Goal: Book appointment/travel/reservation

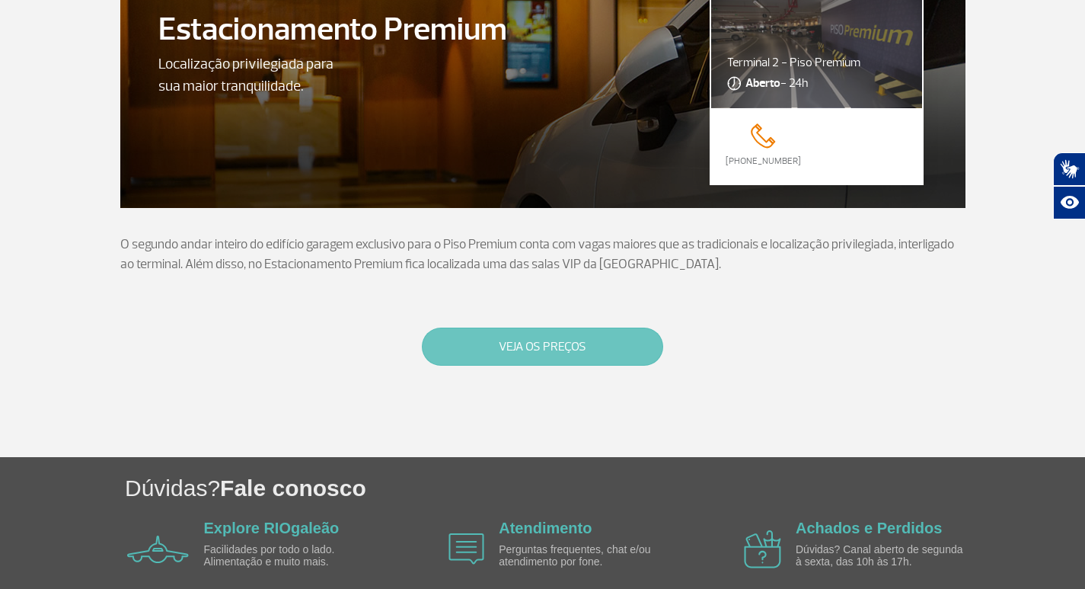
scroll to position [89, 0]
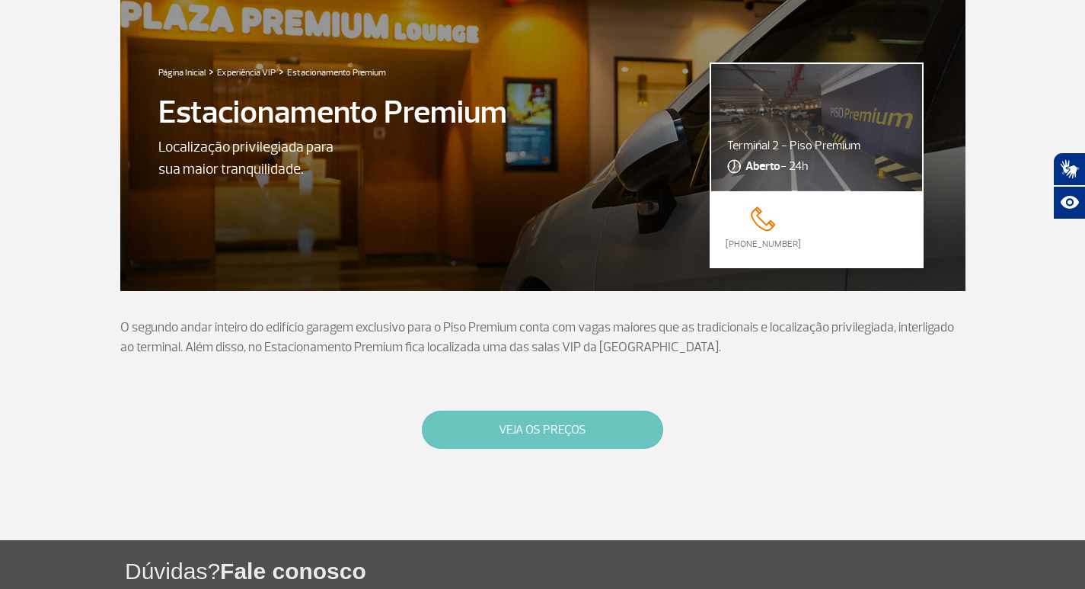
click at [559, 418] on button "VEJA OS PREÇOS" at bounding box center [542, 430] width 241 height 38
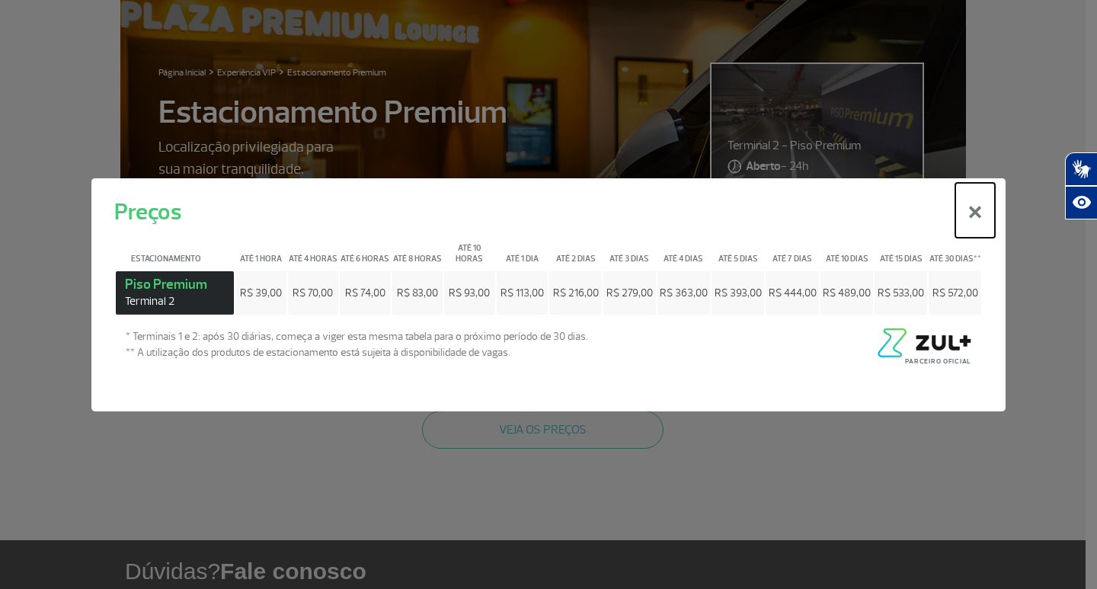
drag, startPoint x: 973, startPoint y: 219, endPoint x: 826, endPoint y: 232, distance: 148.4
click at [973, 218] on button "×" at bounding box center [975, 209] width 40 height 55
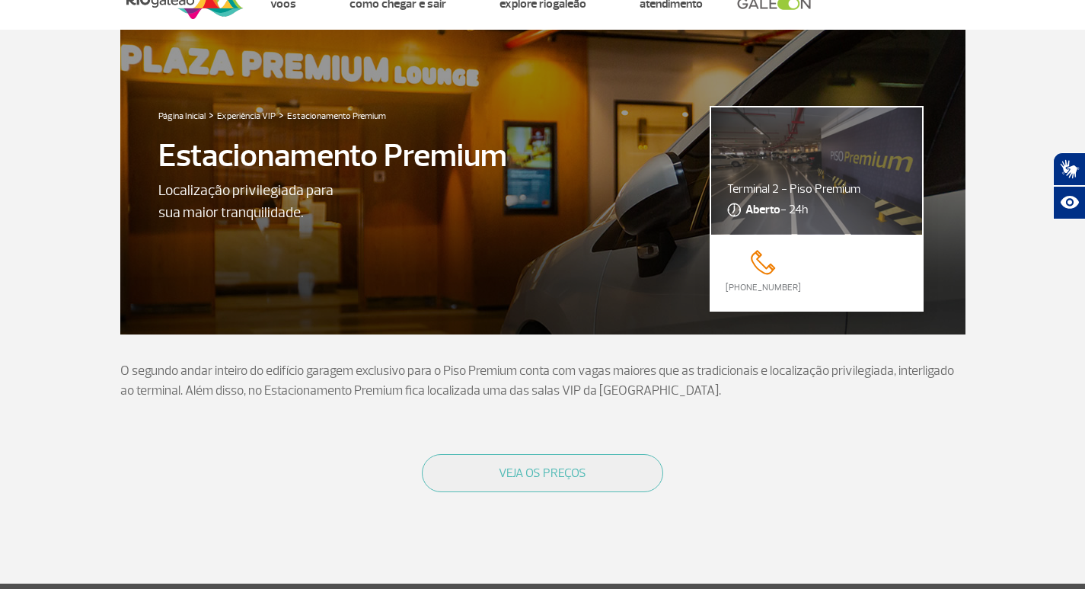
scroll to position [0, 0]
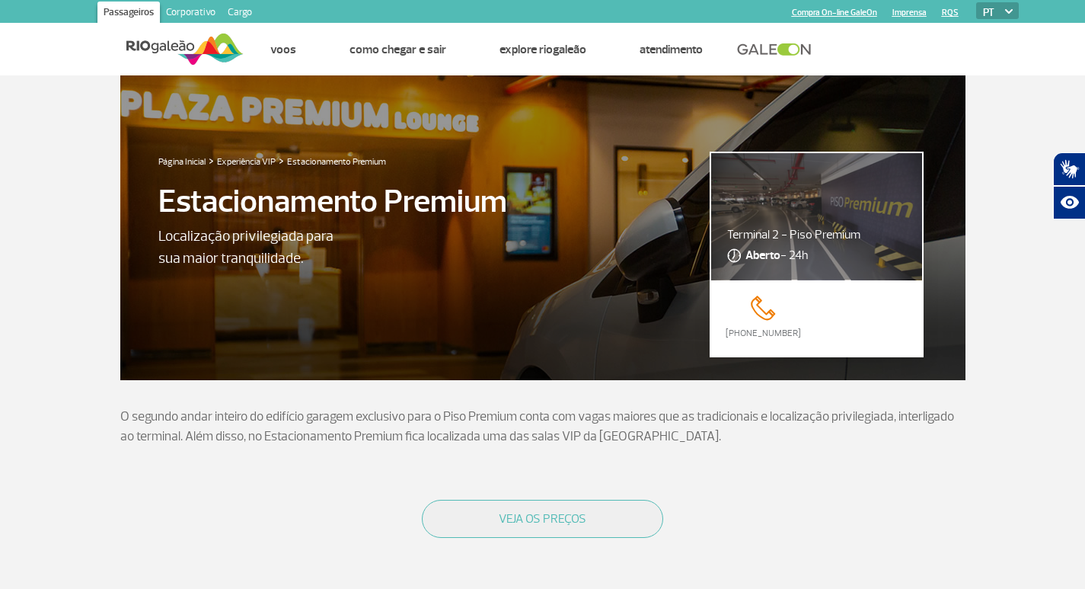
click at [394, 200] on p "Estacionamento Premium" at bounding box center [332, 201] width 349 height 48
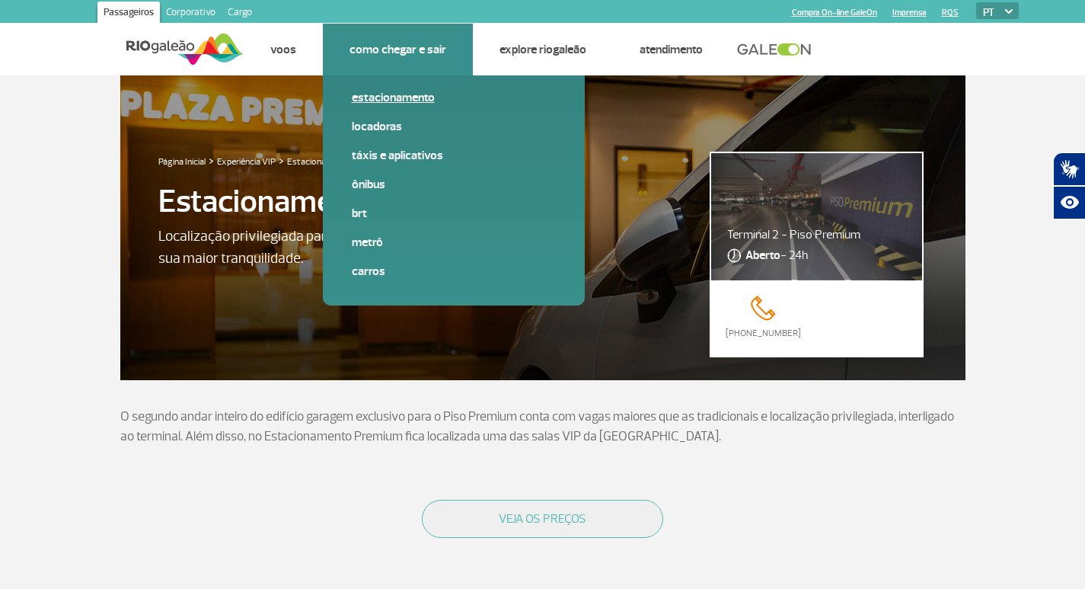
click at [408, 94] on link "Estacionamento" at bounding box center [454, 97] width 204 height 17
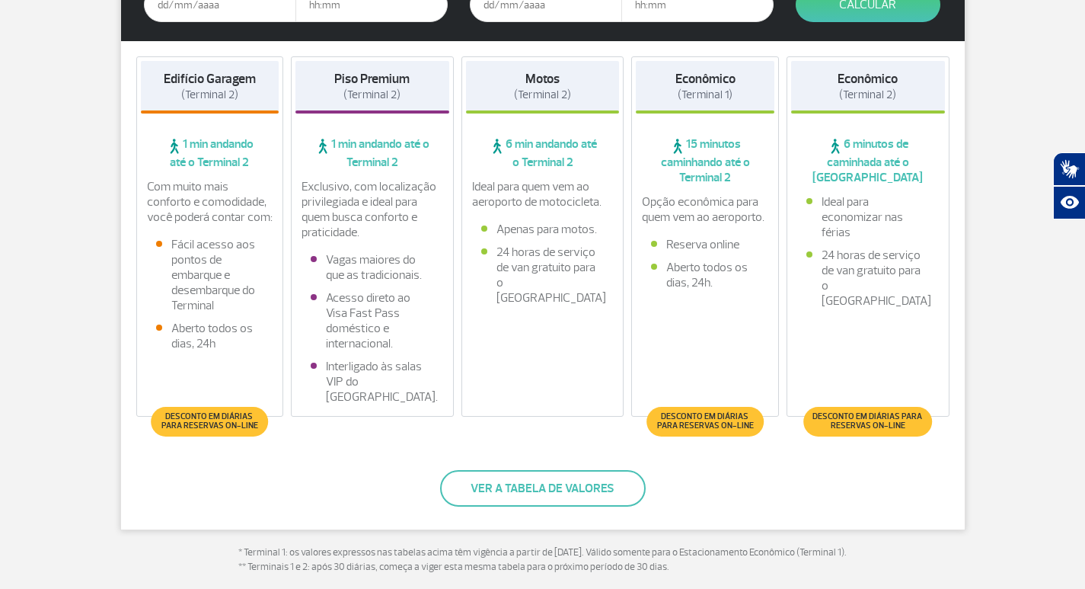
scroll to position [381, 0]
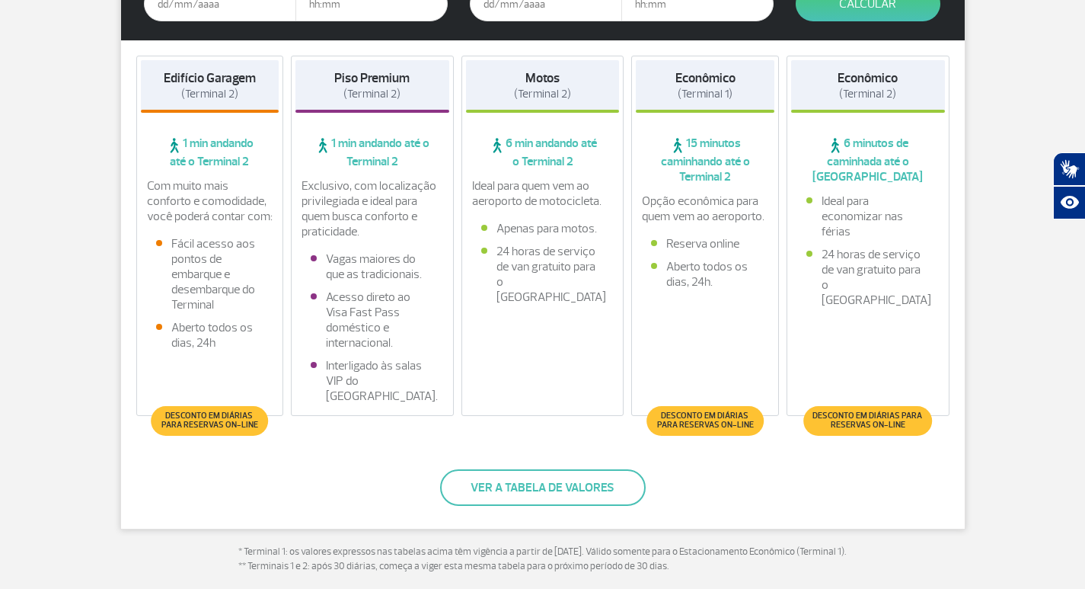
click at [215, 424] on span "Desconto em diárias para reservas on-line" at bounding box center [209, 420] width 101 height 18
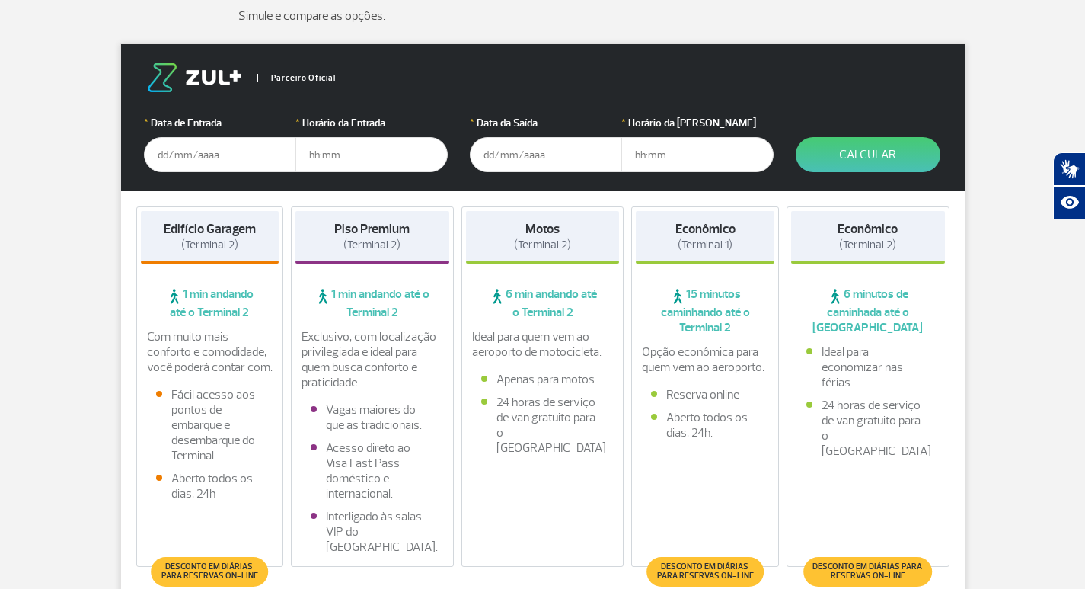
scroll to position [229, 0]
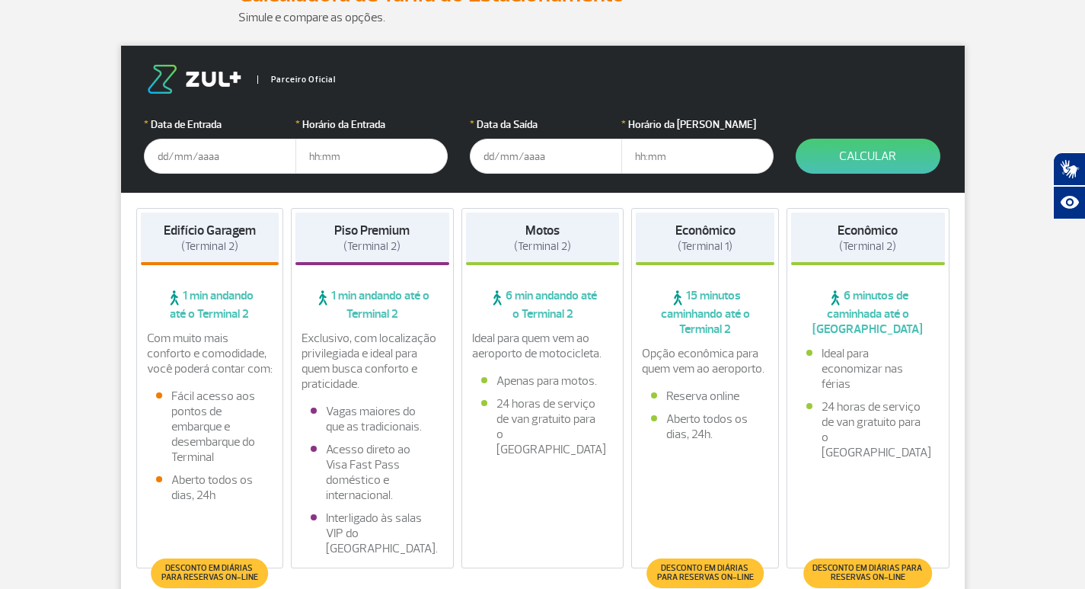
click at [161, 144] on input "text" at bounding box center [220, 156] width 152 height 35
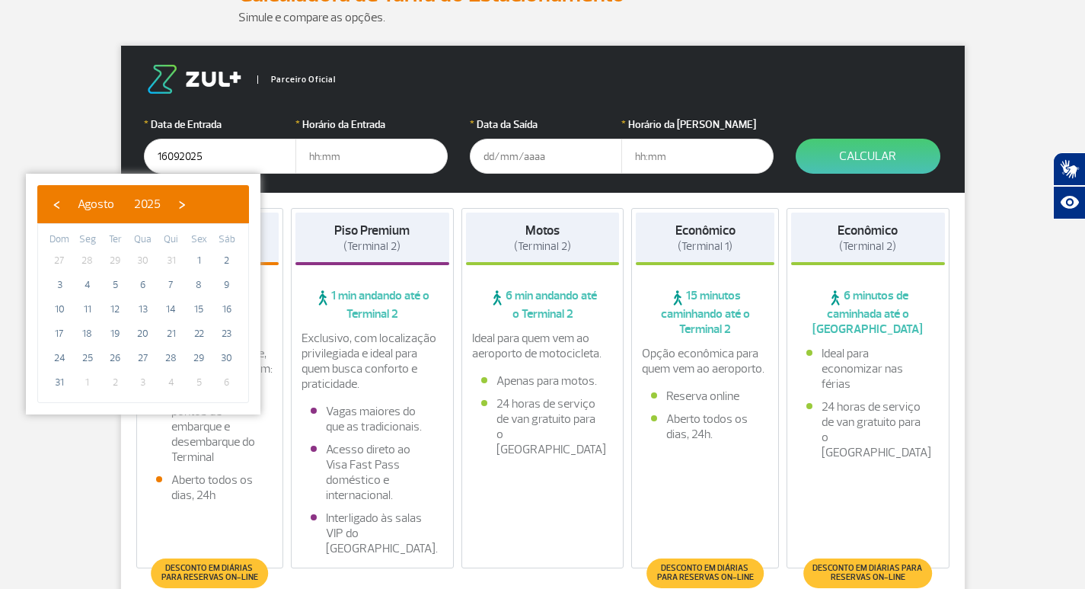
type input "[DATE]"
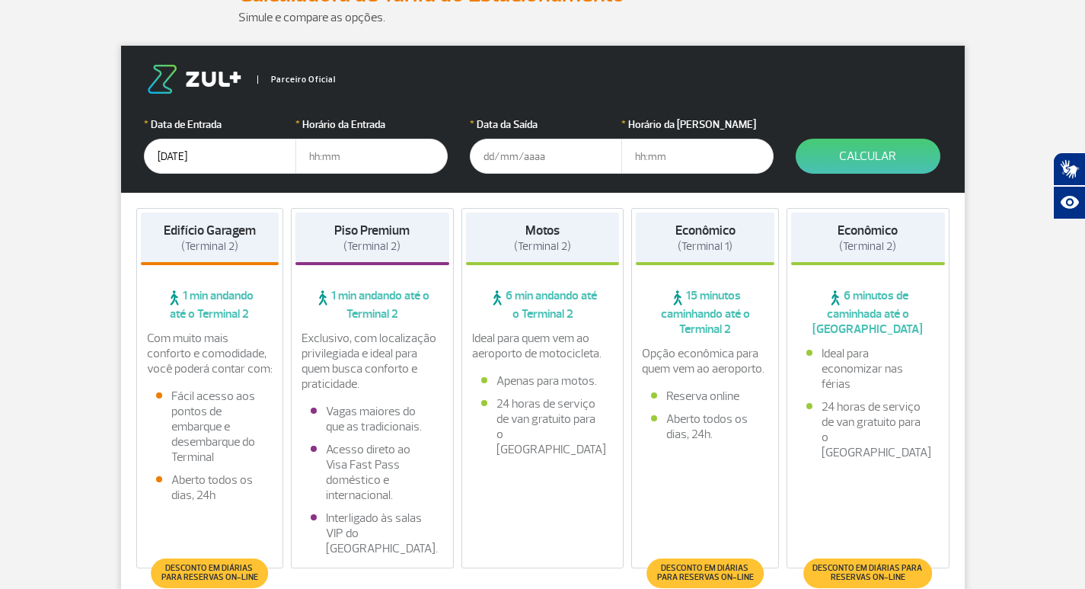
click at [323, 163] on input "text" at bounding box center [372, 156] width 152 height 35
type input "08:00"
click at [459, 148] on form "Parceiro Oficial * Data de Entrada [DATE] * Horário da Entrada 08:00 * Data da …" at bounding box center [543, 119] width 844 height 147
click at [489, 170] on input "text" at bounding box center [546, 156] width 152 height 35
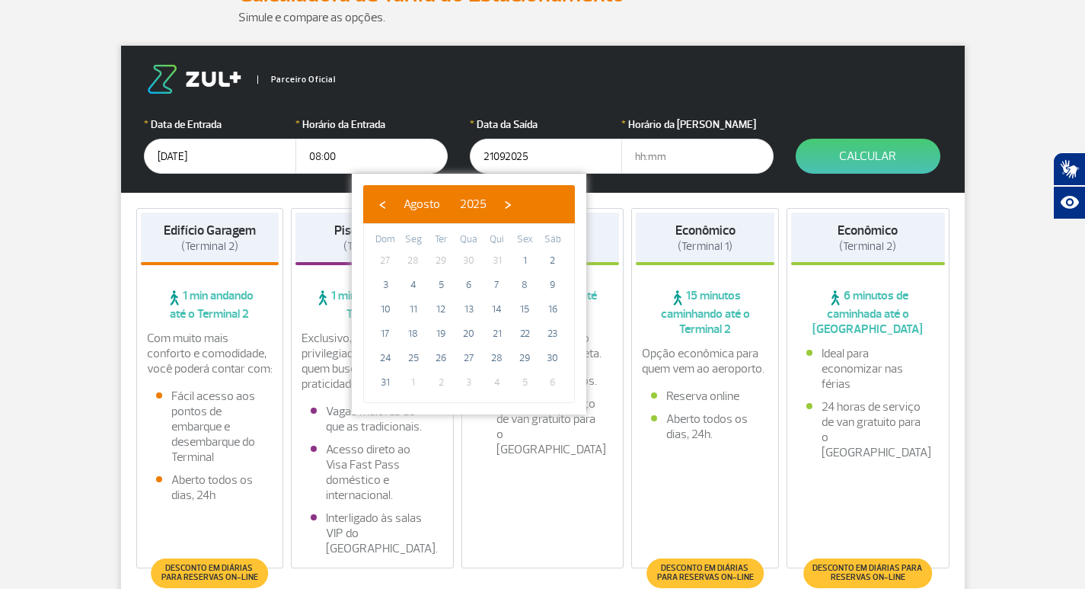
type input "[DATE]"
click at [663, 154] on input "text" at bounding box center [698, 156] width 152 height 35
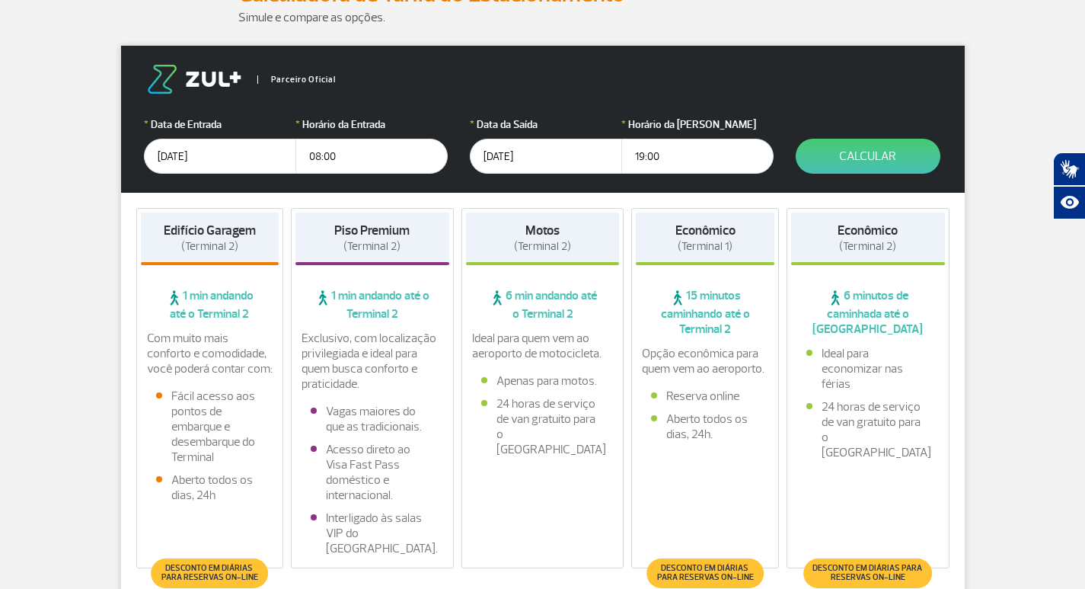
type input "19:00"
click at [858, 205] on div "Edifício Garagem (Terminal 2) 1 min andando até o Terminal 2 Com muito mais con…" at bounding box center [543, 392] width 844 height 398
click at [860, 142] on button "Calcular" at bounding box center [868, 156] width 145 height 35
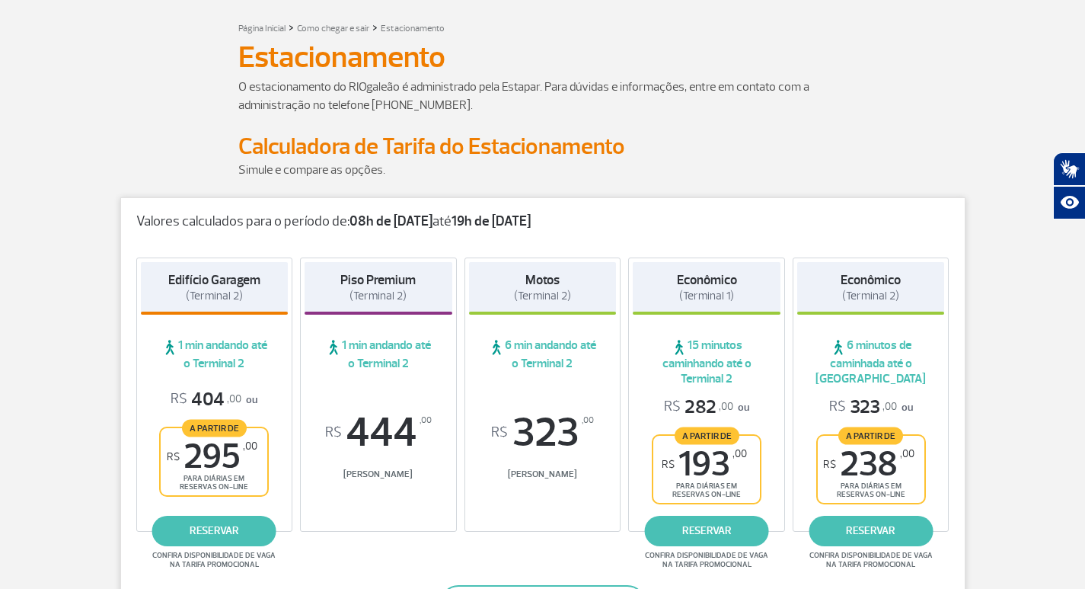
scroll to position [152, 0]
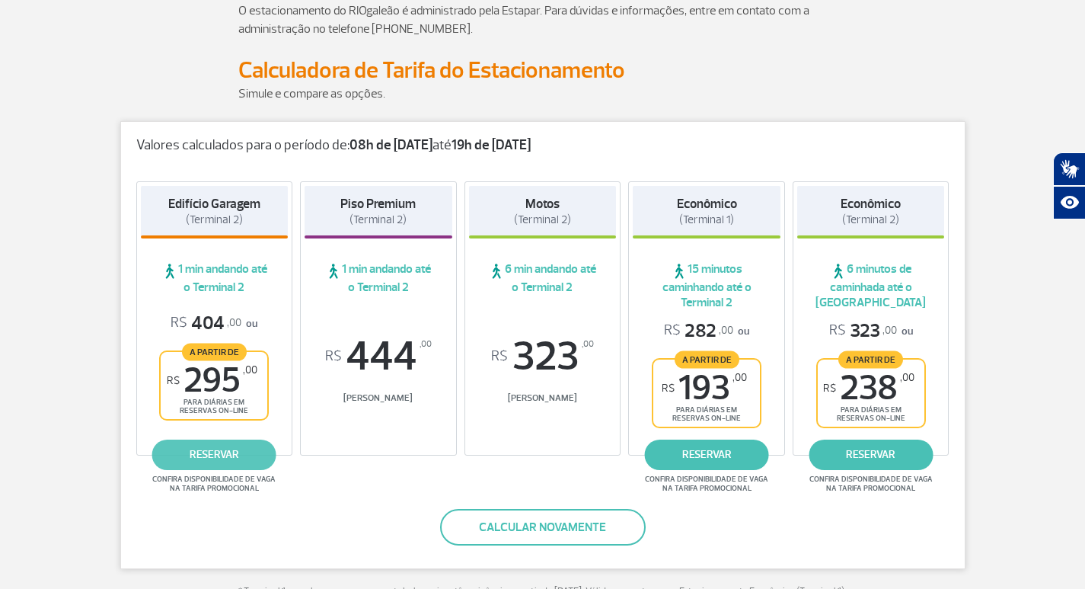
click at [225, 456] on link "reservar" at bounding box center [214, 455] width 124 height 30
